Goal: Transaction & Acquisition: Purchase product/service

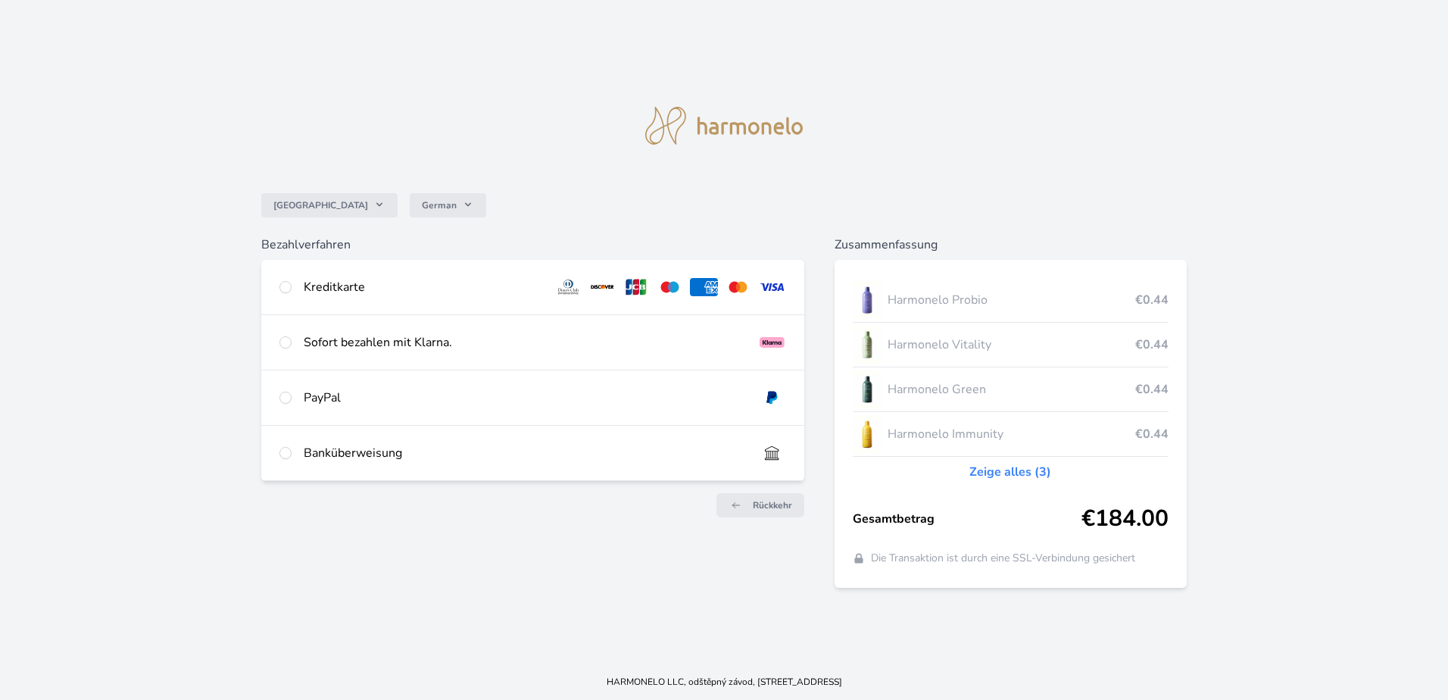
click at [400, 293] on div "Kreditkarte" at bounding box center [423, 287] width 238 height 18
radio input "true"
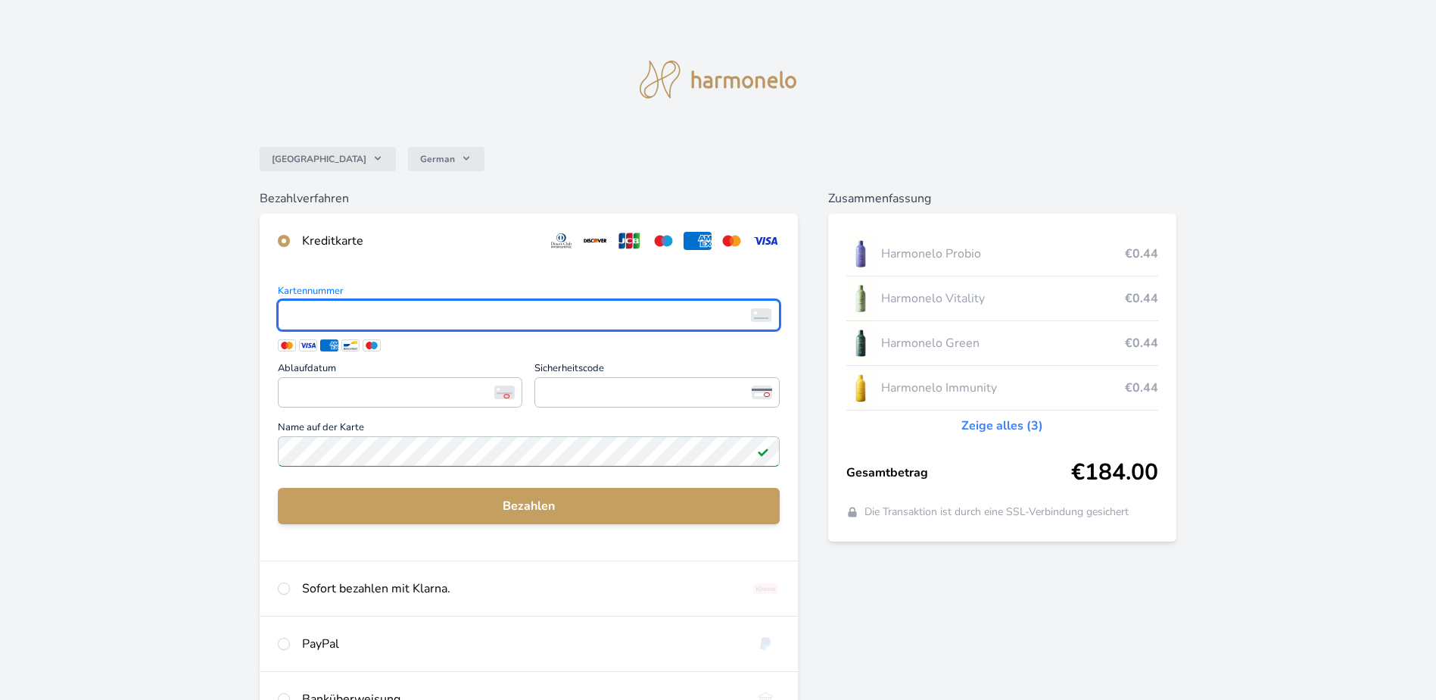
click at [395, 326] on span "<p>Your browser does not support iframes.</p>" at bounding box center [529, 315] width 502 height 30
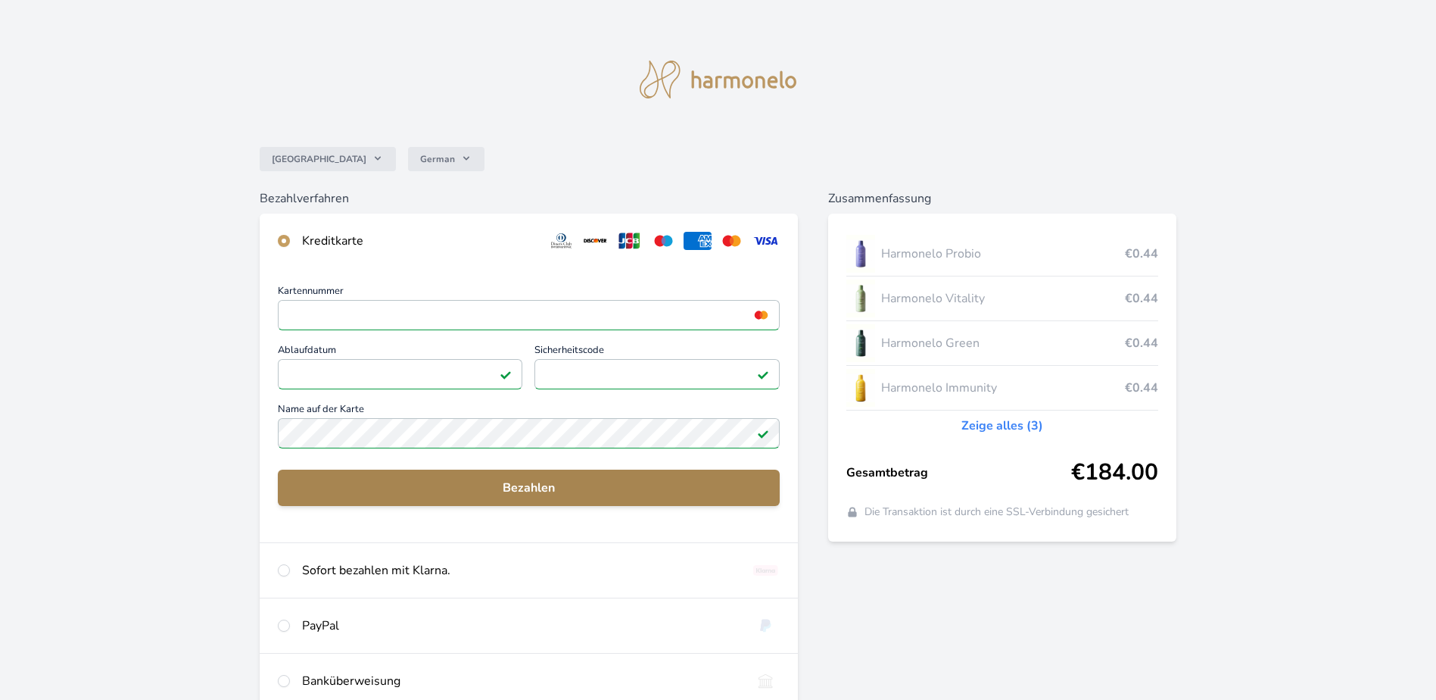
click at [429, 483] on span "Bezahlen" at bounding box center [529, 488] width 478 height 18
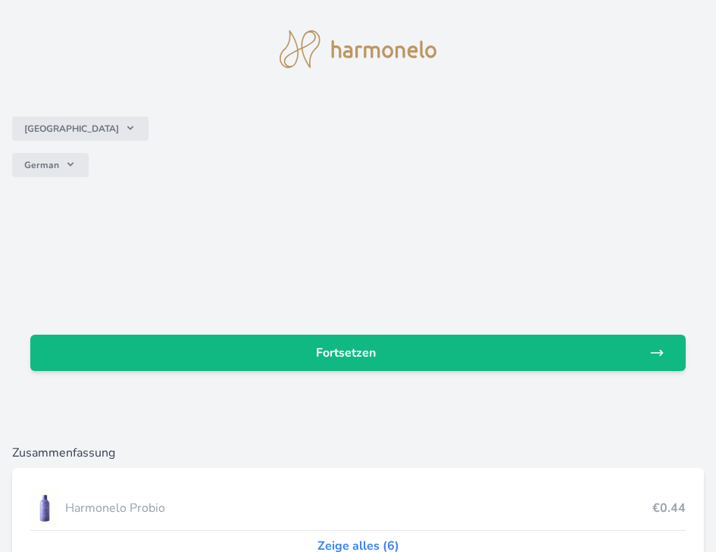
click at [553, 554] on html "Deutschland German Fortsetzen Zusammenfassung Harmonelo Probio €0.44 Zeige alle…" at bounding box center [358, 364] width 716 height 728
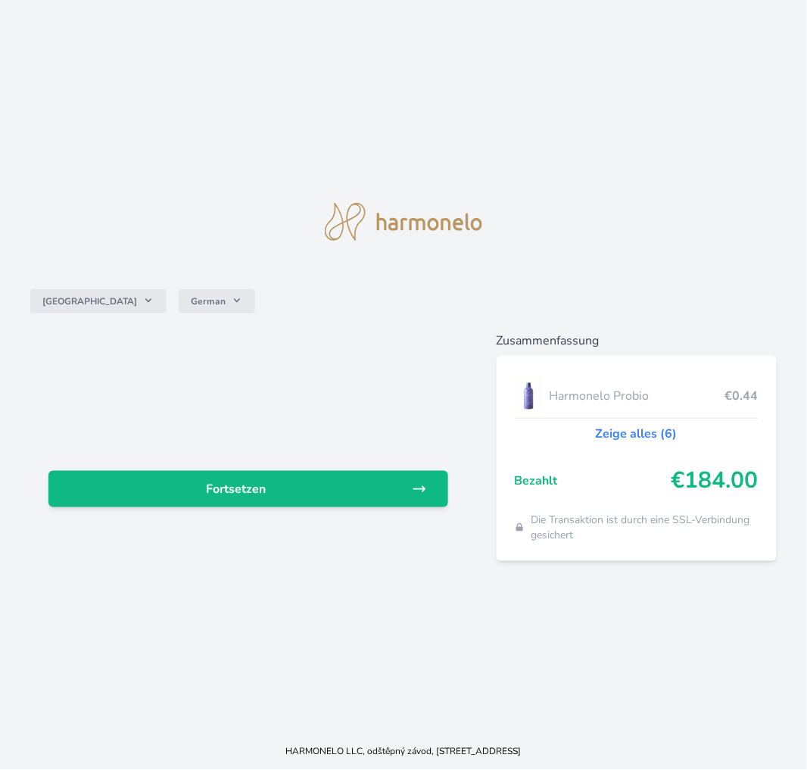
click at [638, 220] on div "Deutschland German Fortsetzen Zusammenfassung Harmonelo Probio €0.44 Zeige alle…" at bounding box center [403, 367] width 807 height 734
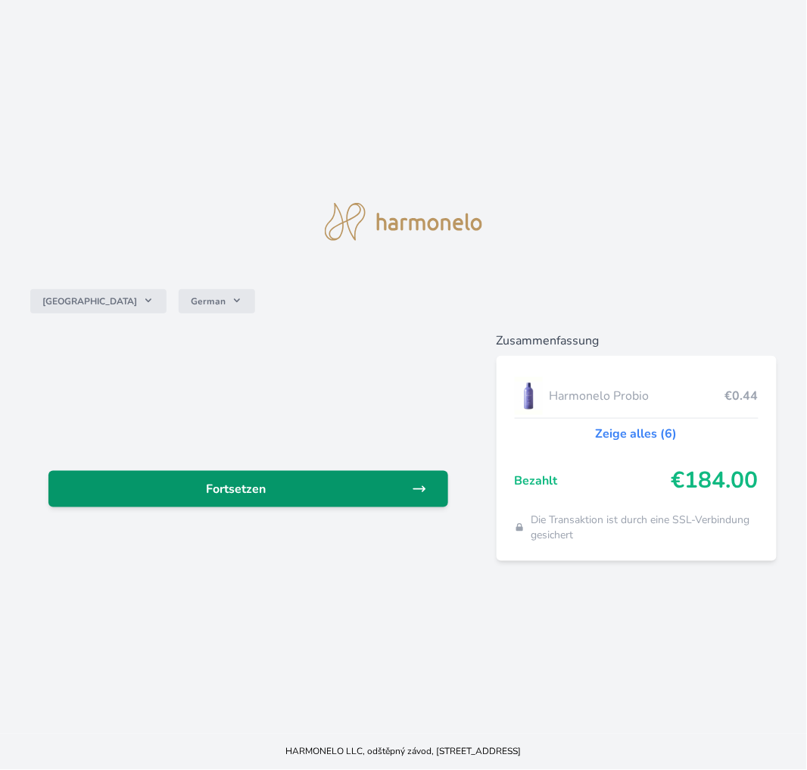
click at [320, 485] on span "Fortsetzen" at bounding box center [236, 489] width 351 height 18
